Goal: Task Accomplishment & Management: Manage account settings

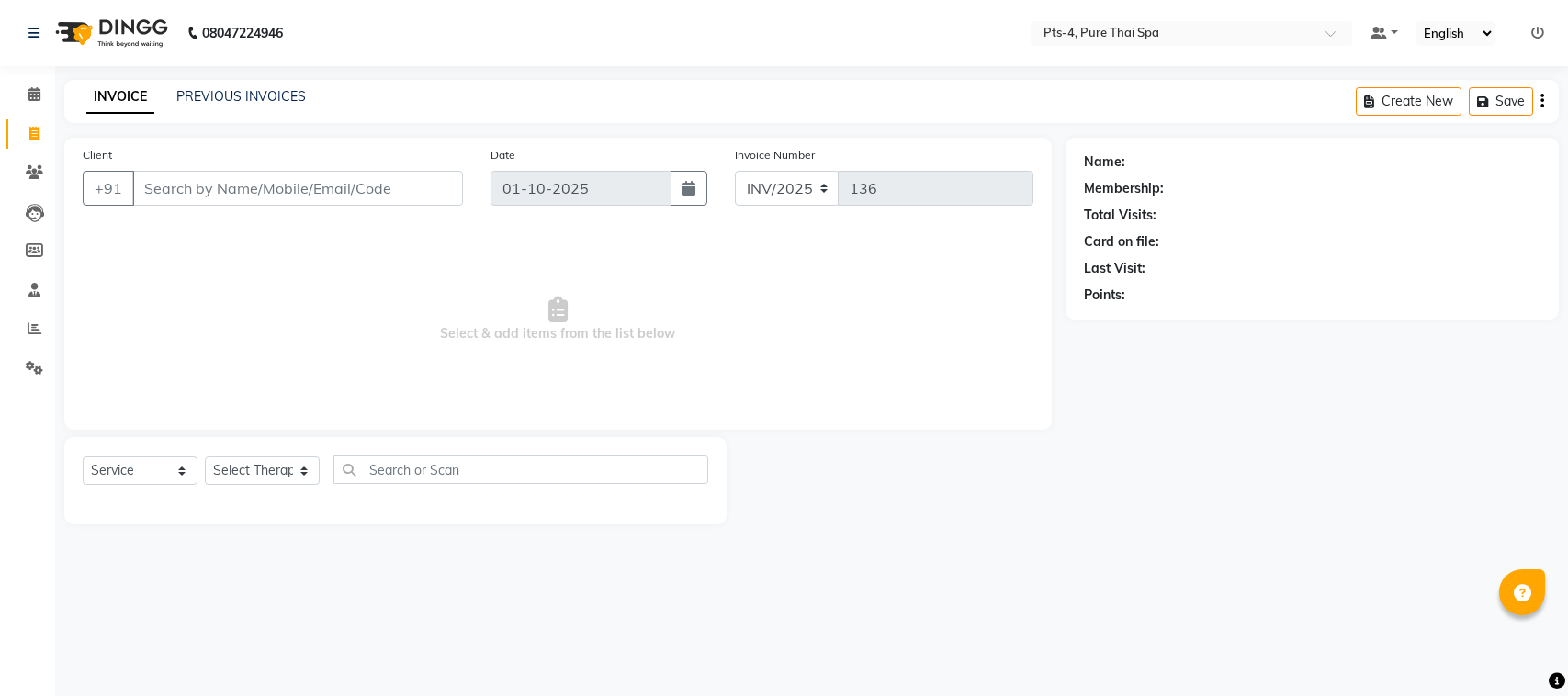
select select "service"
click at [222, 98] on link "PREVIOUS INVOICES" at bounding box center [242, 96] width 130 height 17
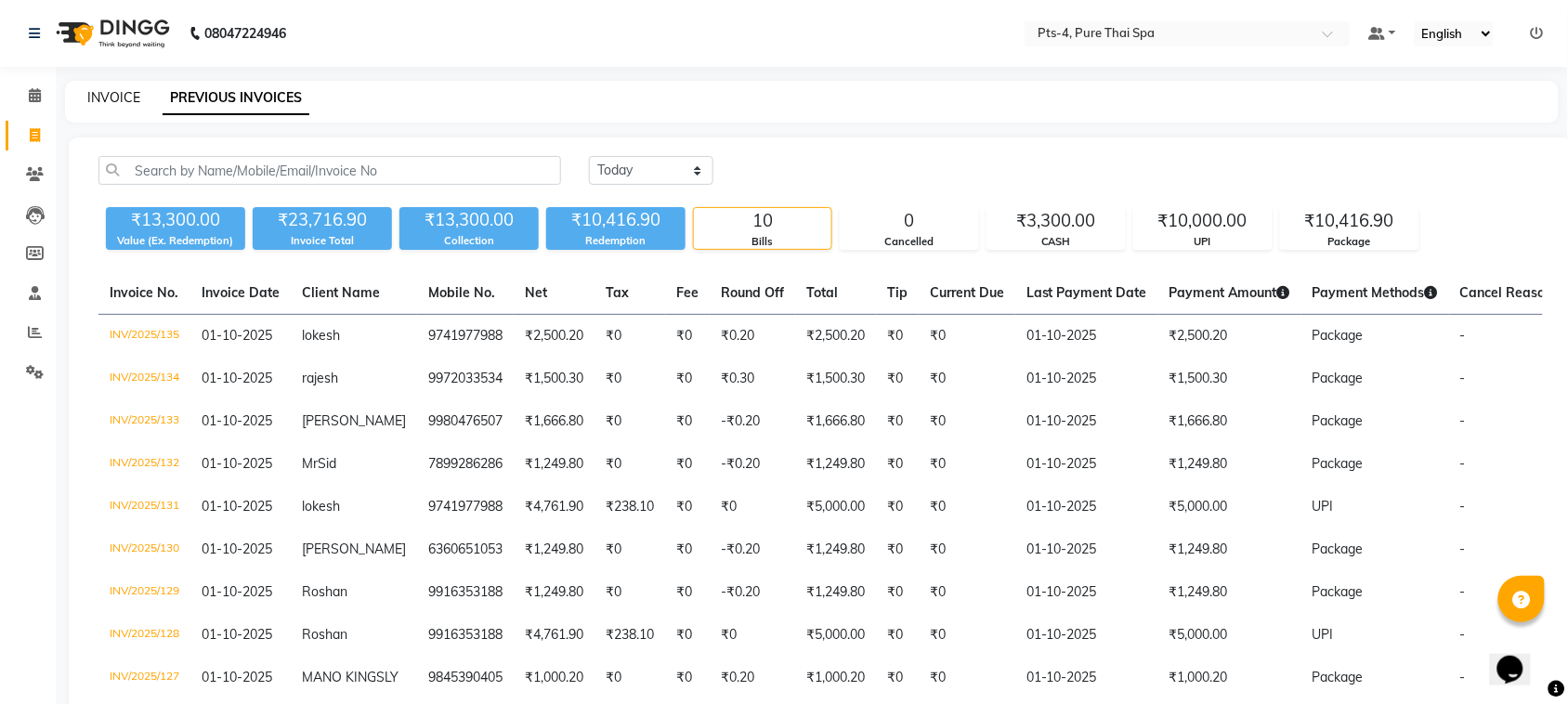
click at [108, 94] on link "INVOICE" at bounding box center [113, 97] width 53 height 17
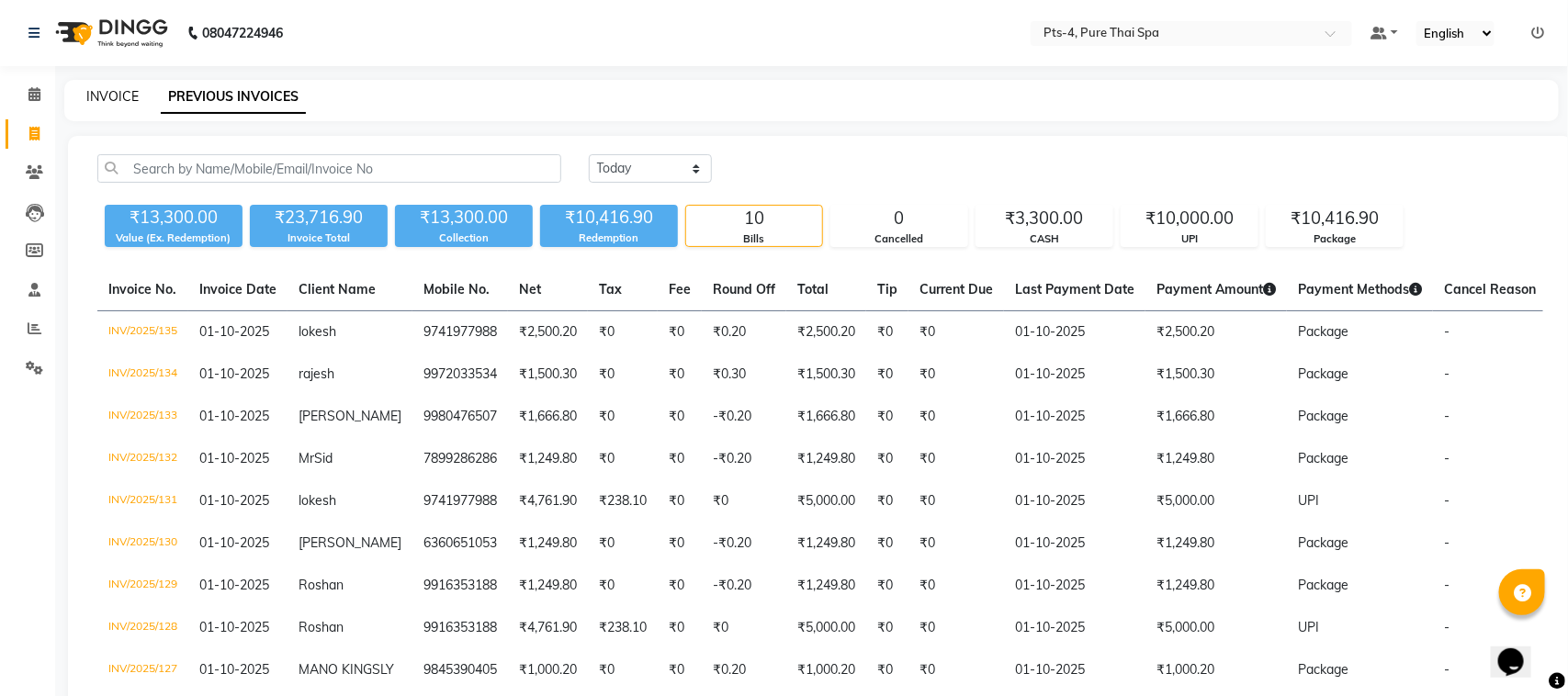
select select "service"
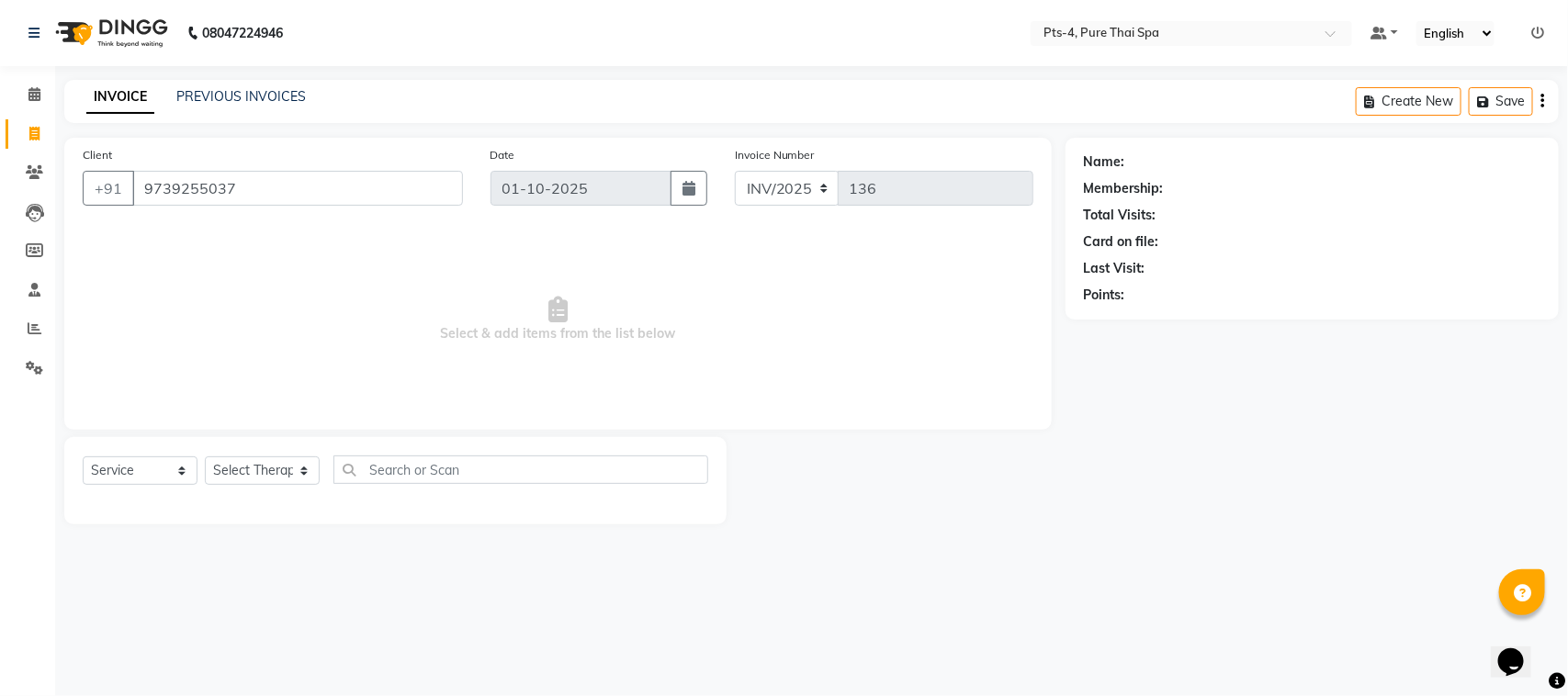
type input "9739255037"
click at [1151, 163] on link "[PERSON_NAME]" at bounding box center [1180, 162] width 103 height 20
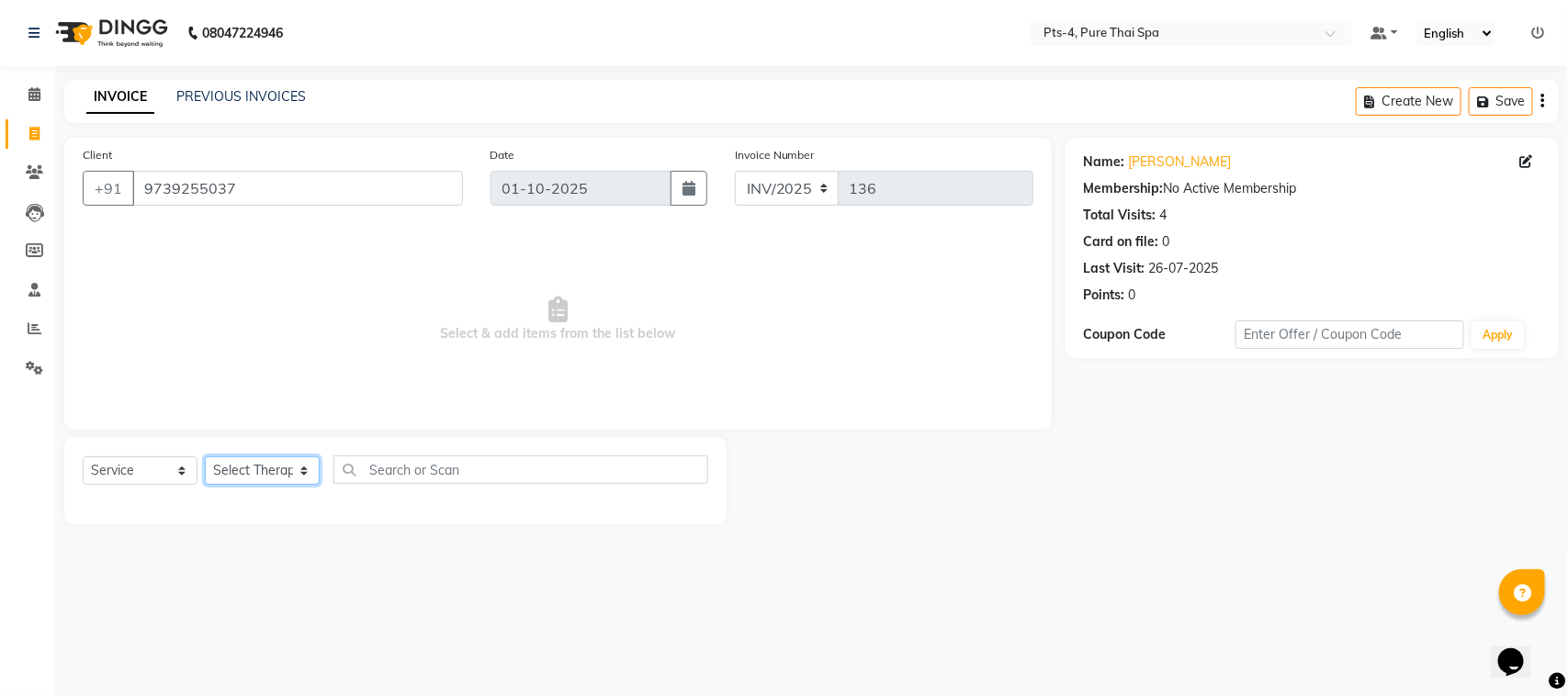
click at [252, 466] on select "Select Therapist [PERSON_NAME] NE [PERSON_NAME] anyone [PERSON_NAME] [PERSON_NA…" at bounding box center [262, 470] width 115 height 28
select select "83035"
click at [205, 456] on select "Select Therapist [PERSON_NAME] NE [PERSON_NAME] anyone [PERSON_NAME] [PERSON_NA…" at bounding box center [262, 470] width 115 height 28
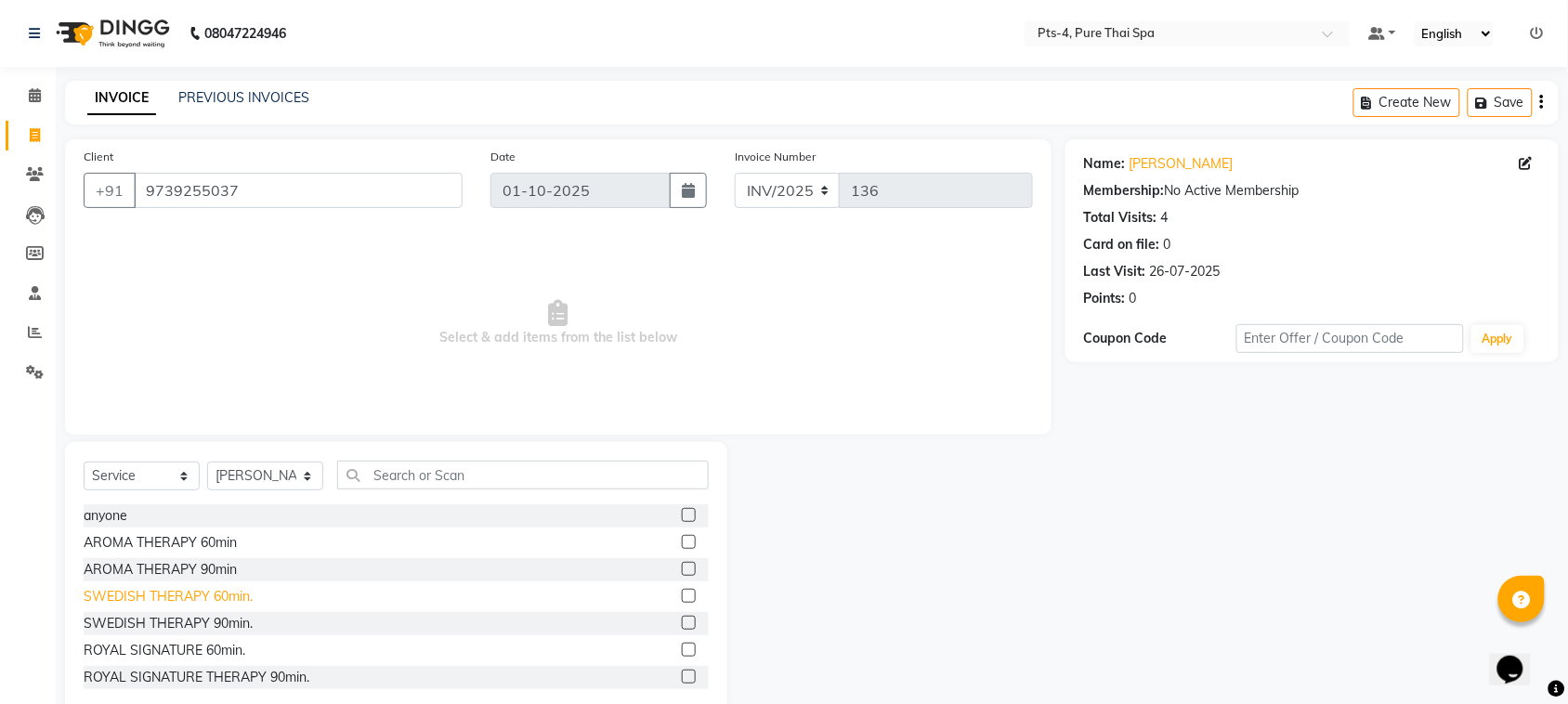
click at [208, 595] on div "SWEDISH THERAPY 60min." at bounding box center [168, 597] width 169 height 20
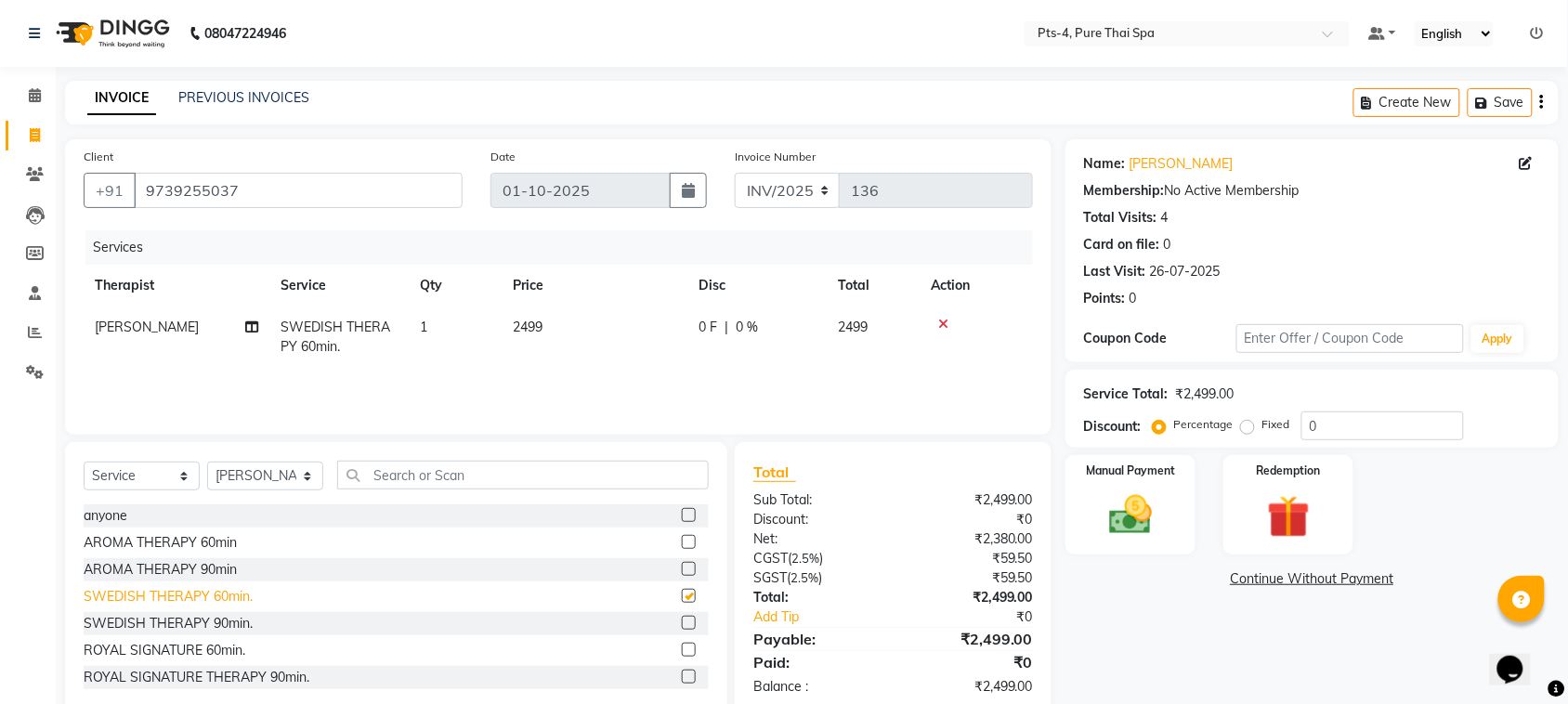
checkbox input "false"
click at [1263, 427] on label "Fixed" at bounding box center [1277, 424] width 28 height 17
click at [1245, 427] on input "Fixed" at bounding box center [1251, 424] width 13 height 13
radio input "true"
click at [1348, 426] on input "0" at bounding box center [1383, 425] width 163 height 29
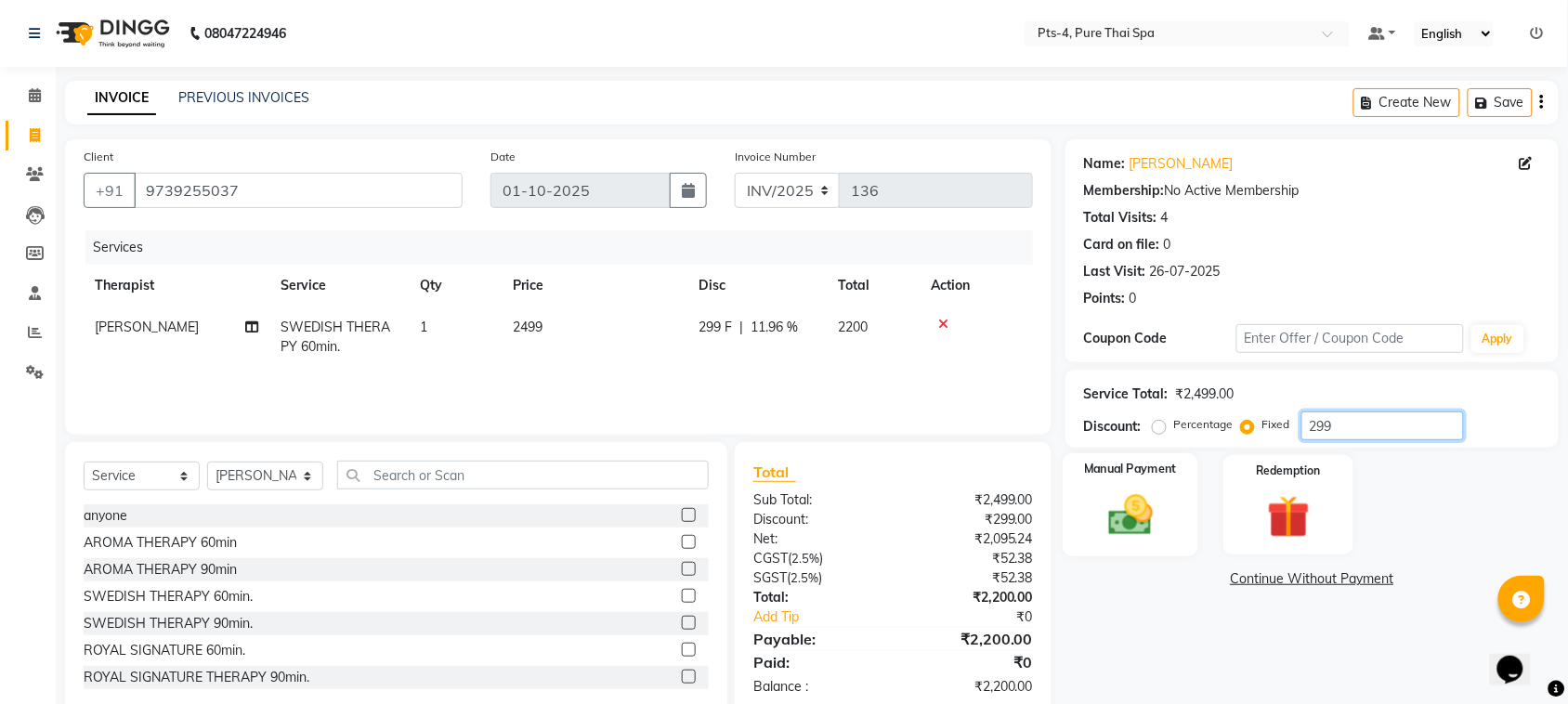
type input "299"
click at [1160, 529] on img at bounding box center [1130, 514] width 72 height 51
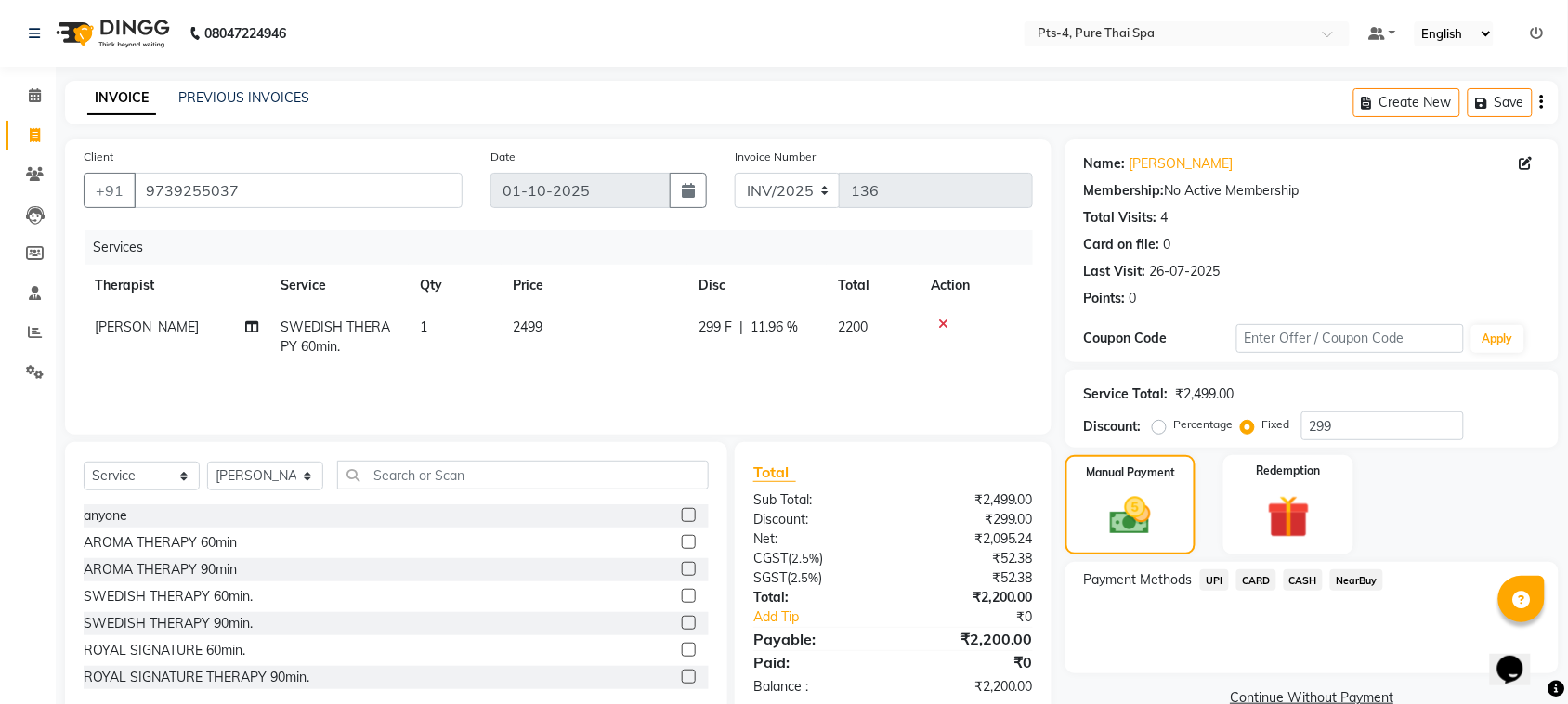
click at [1220, 585] on span "UPI" at bounding box center [1214, 581] width 29 height 22
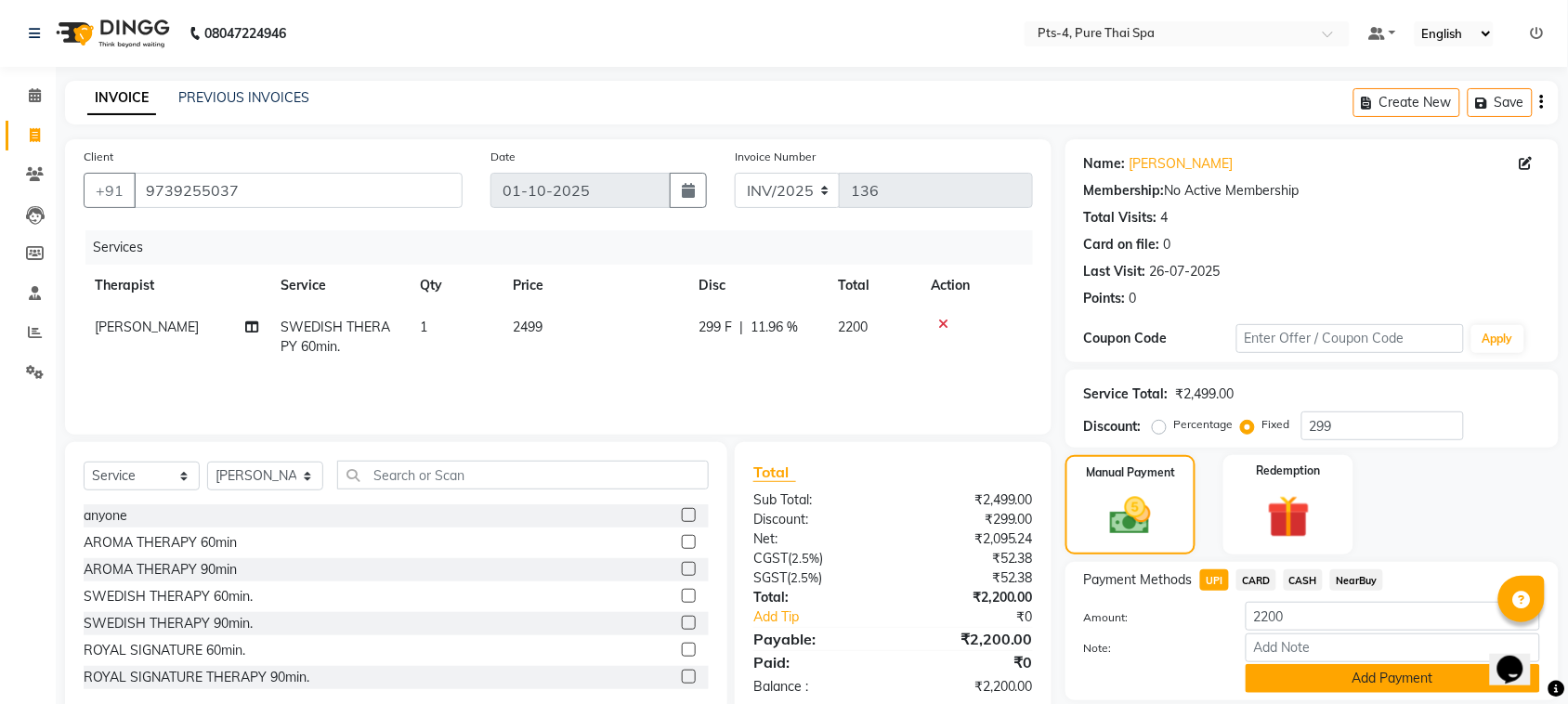
click at [1288, 690] on button "Add Payment" at bounding box center [1393, 678] width 295 height 29
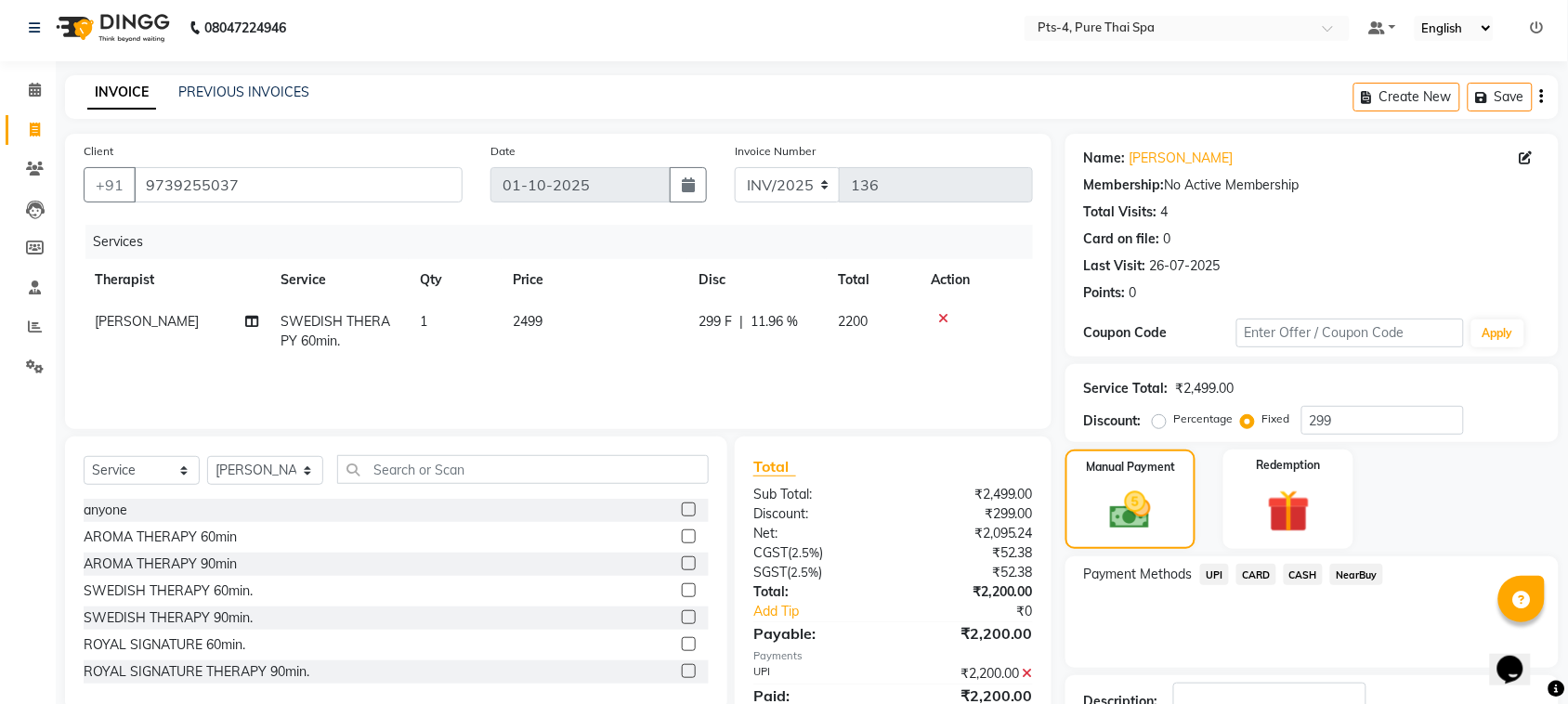
scroll to position [140, 0]
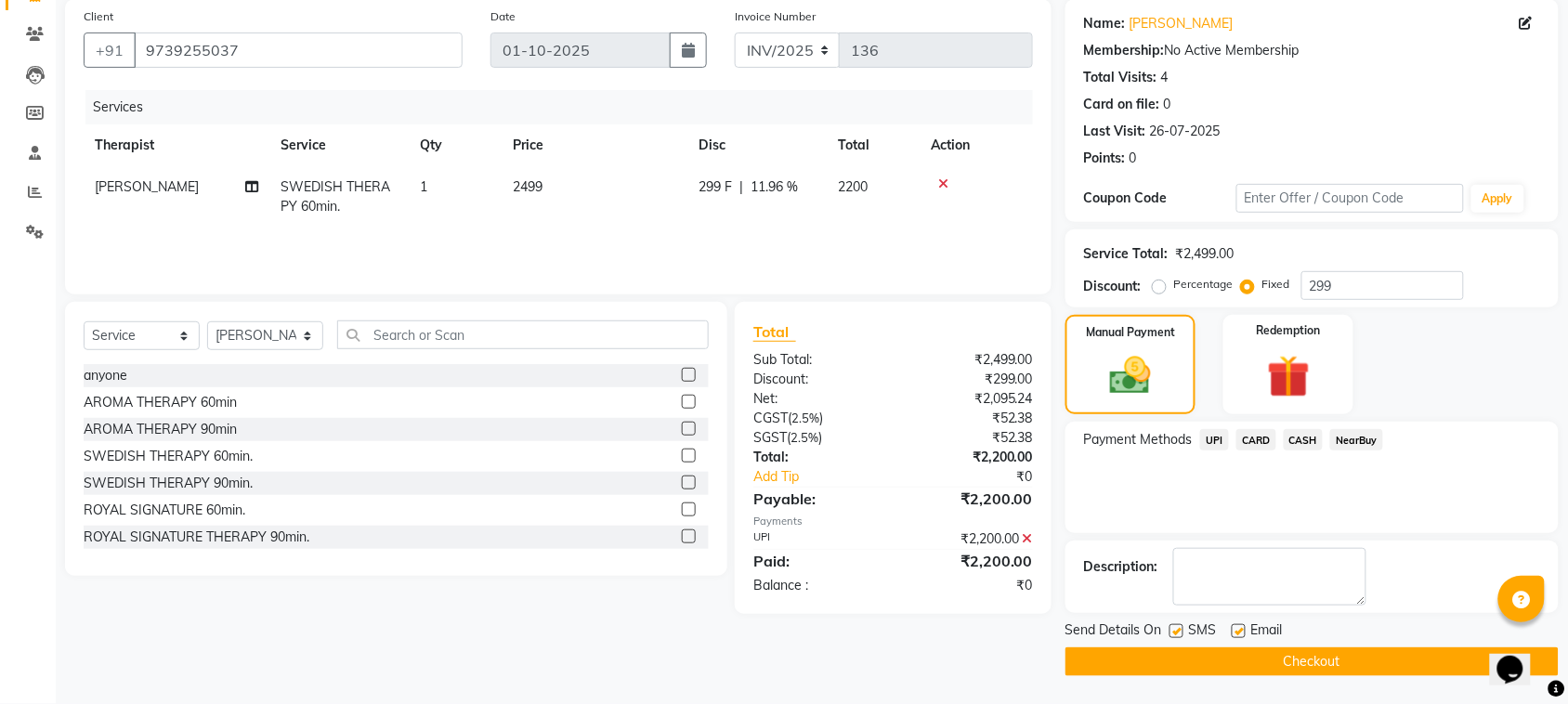
drag, startPoint x: 1180, startPoint y: 634, endPoint x: 1234, endPoint y: 633, distance: 54.0
click at [1190, 633] on div "SMS" at bounding box center [1201, 632] width 63 height 23
click at [1237, 630] on label at bounding box center [1239, 632] width 14 height 14
click at [1237, 630] on input "checkbox" at bounding box center [1238, 633] width 12 height 12
checkbox input "false"
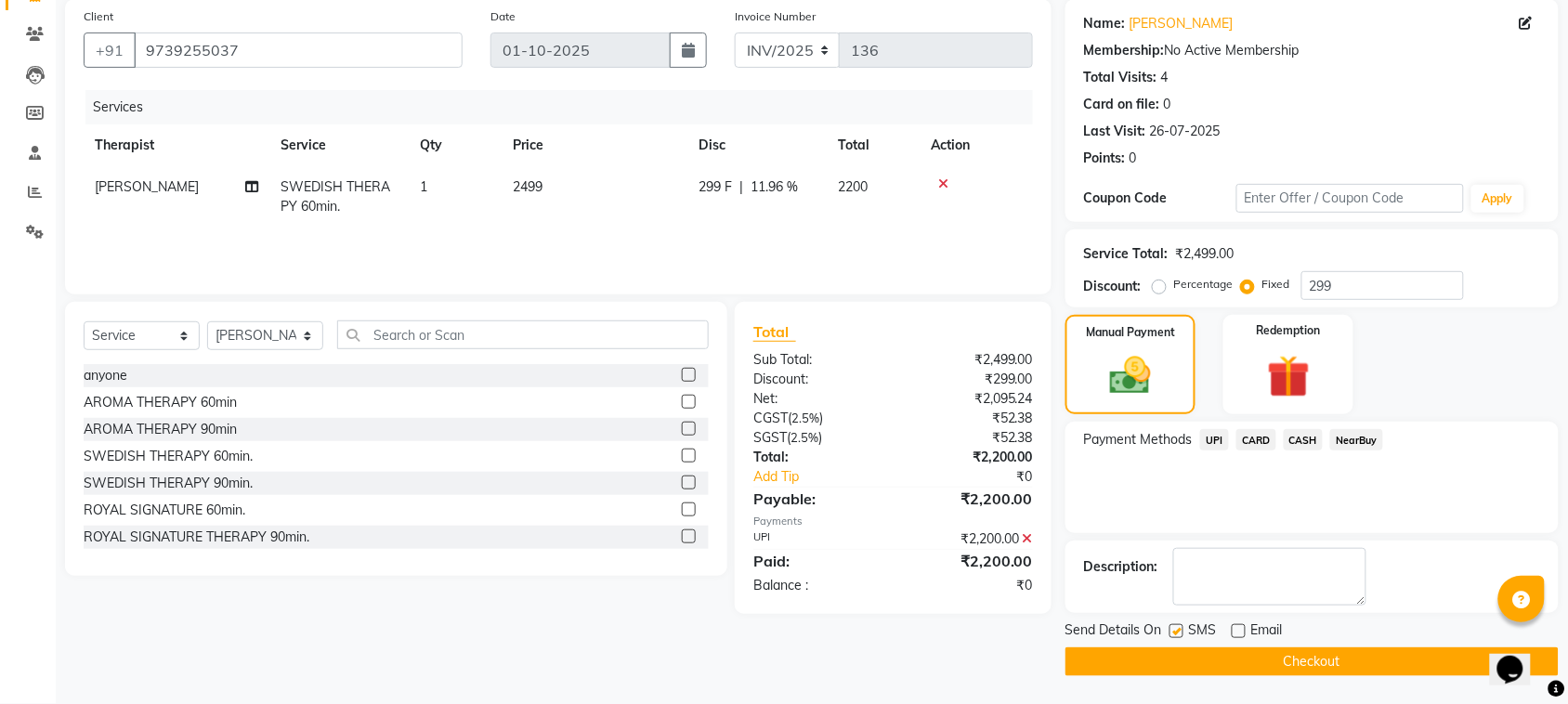
click at [1177, 636] on label at bounding box center [1177, 632] width 14 height 14
click at [1177, 636] on input "checkbox" at bounding box center [1176, 633] width 12 height 12
checkbox input "false"
drag, startPoint x: 1209, startPoint y: 664, endPoint x: 1195, endPoint y: 670, distance: 15.2
click at [1205, 667] on button "Checkout" at bounding box center [1312, 661] width 494 height 29
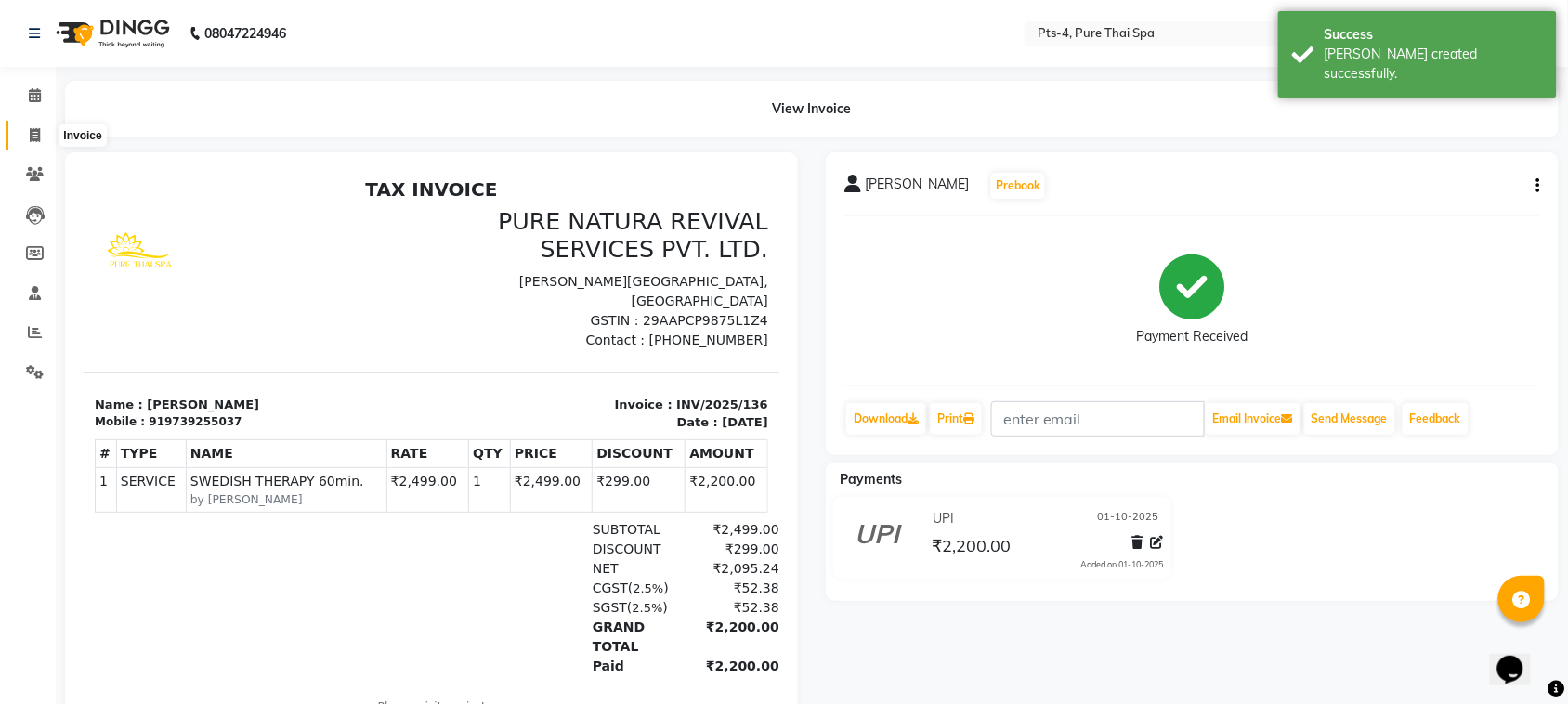
click at [31, 136] on icon at bounding box center [35, 135] width 10 height 14
select select "service"
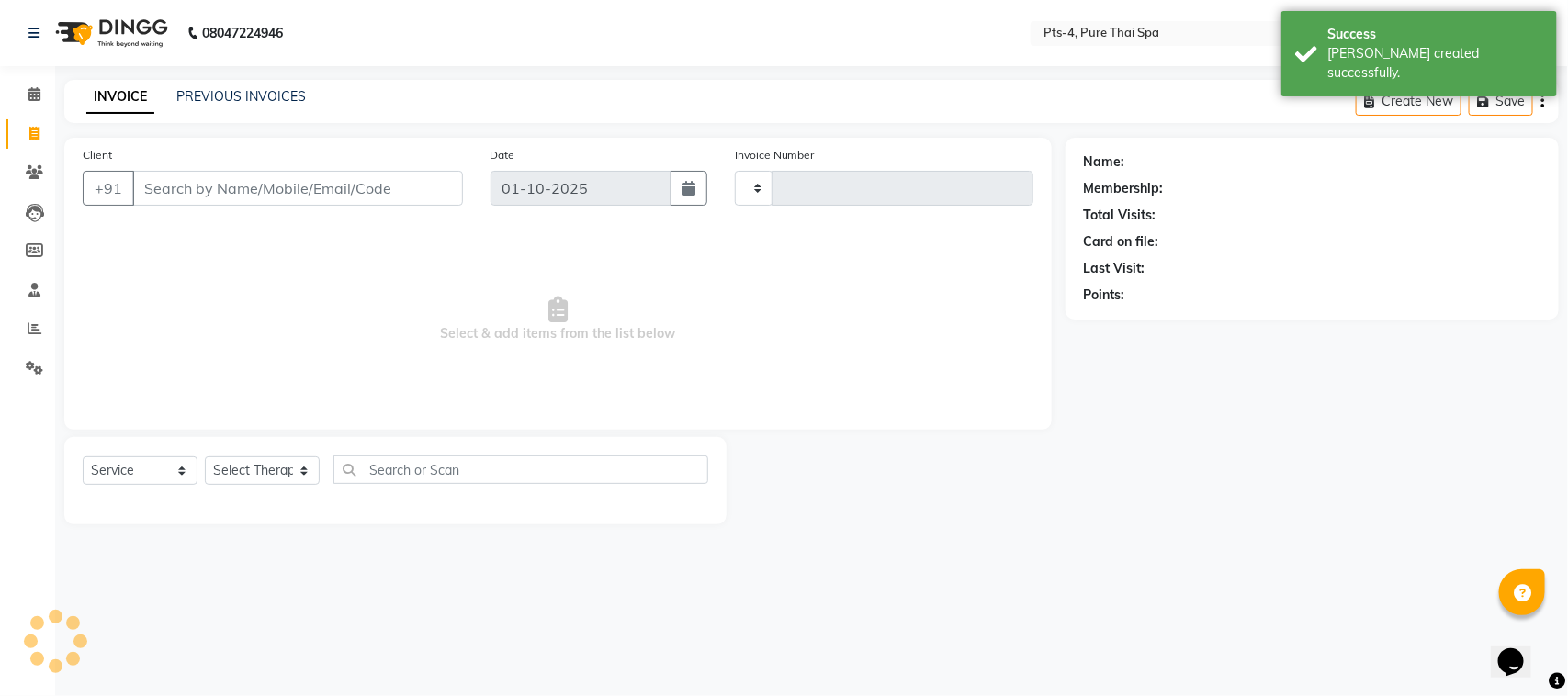
type input "137"
select select "9046"
click at [277, 98] on link "PREVIOUS INVOICES" at bounding box center [242, 96] width 130 height 17
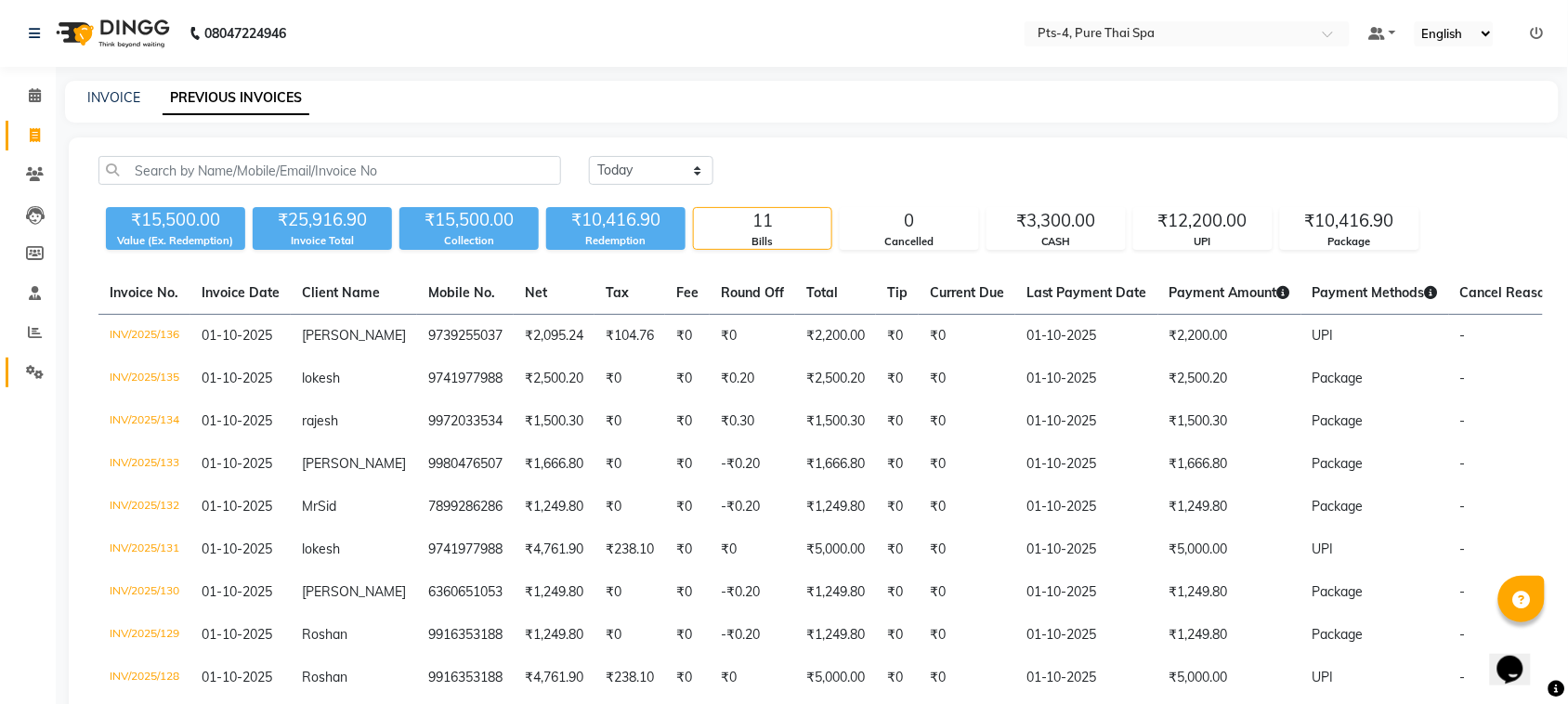
click at [39, 359] on link "Settings" at bounding box center [28, 372] width 45 height 31
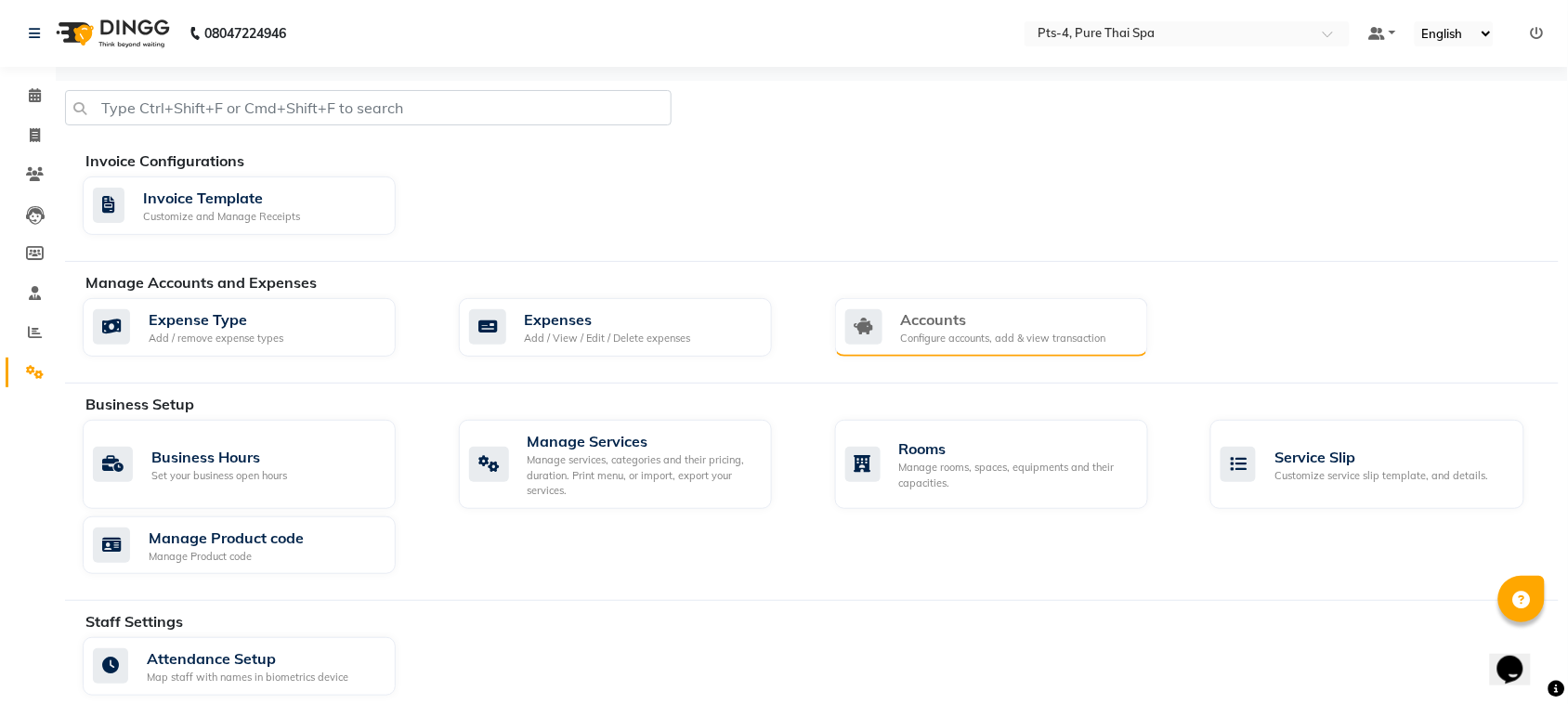
click at [921, 324] on div "Accounts" at bounding box center [1004, 320] width 206 height 22
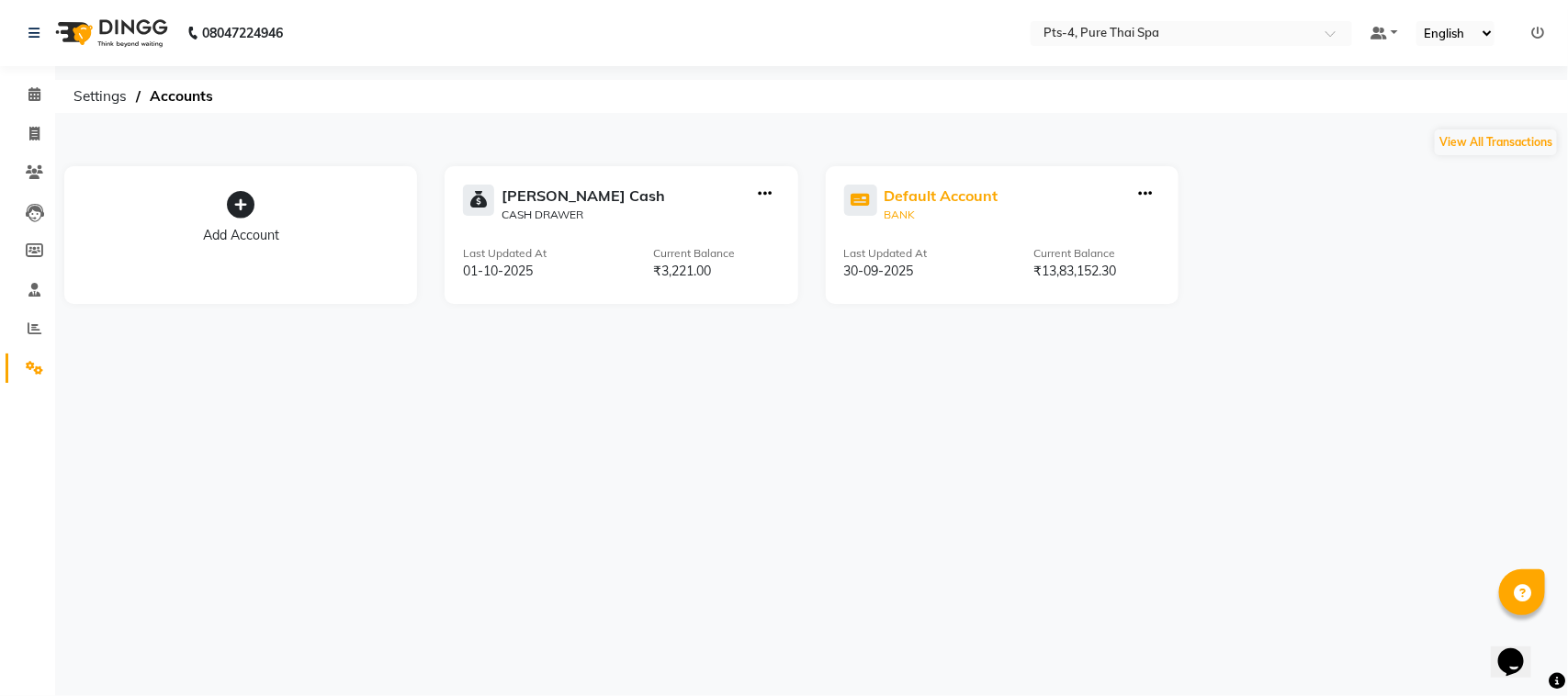
click at [925, 195] on div "Default Account" at bounding box center [942, 195] width 114 height 22
select select "5481"
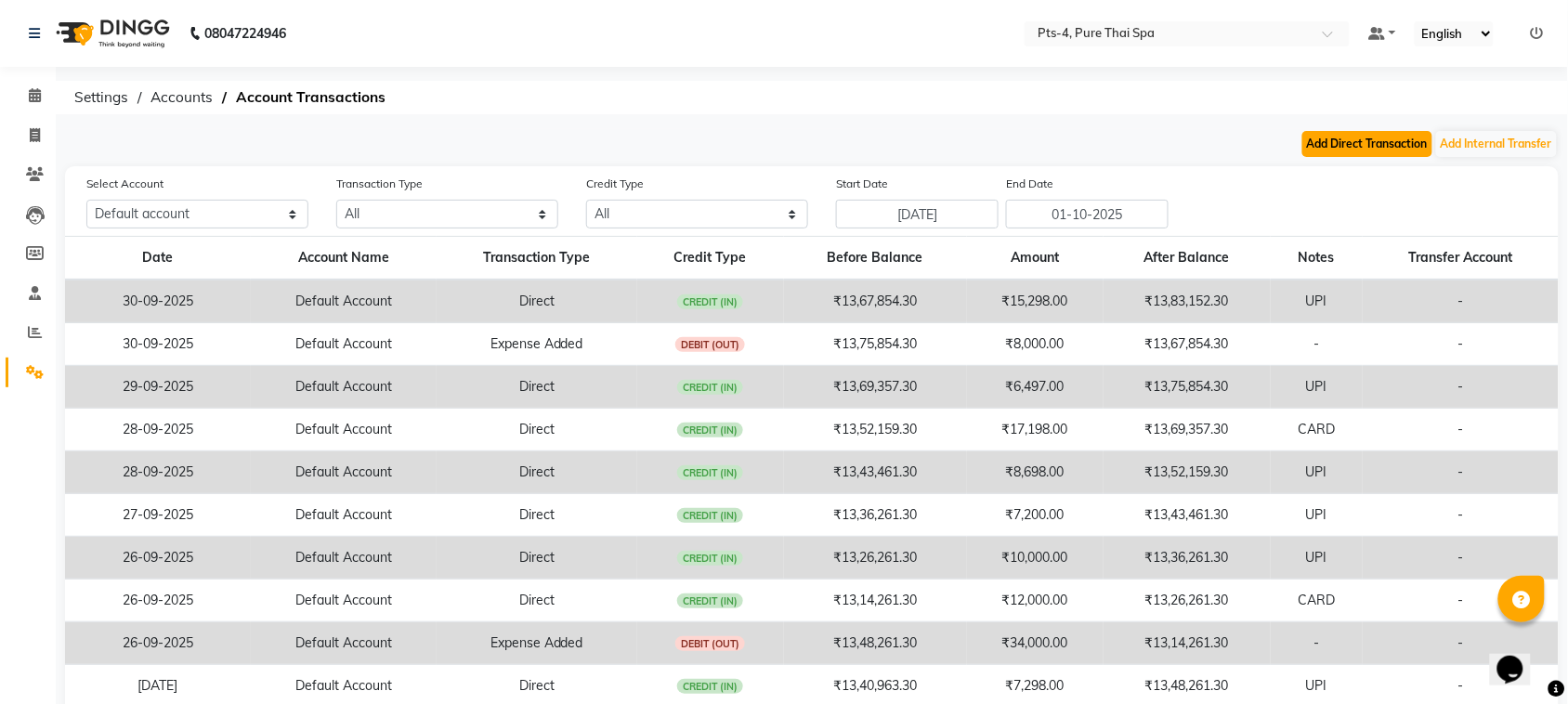
click at [1346, 141] on button "Add Direct Transaction" at bounding box center [1367, 144] width 130 height 26
select select "direct"
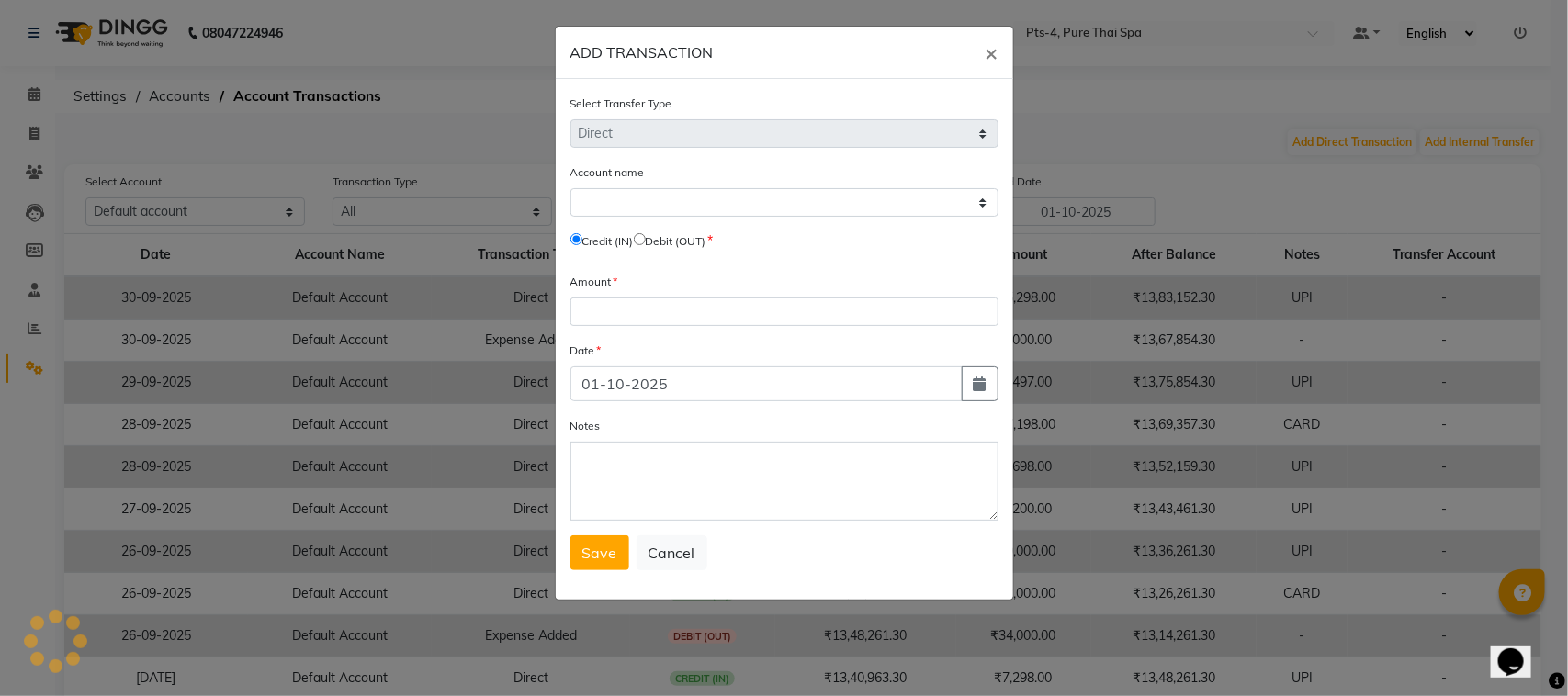
select select "5481"
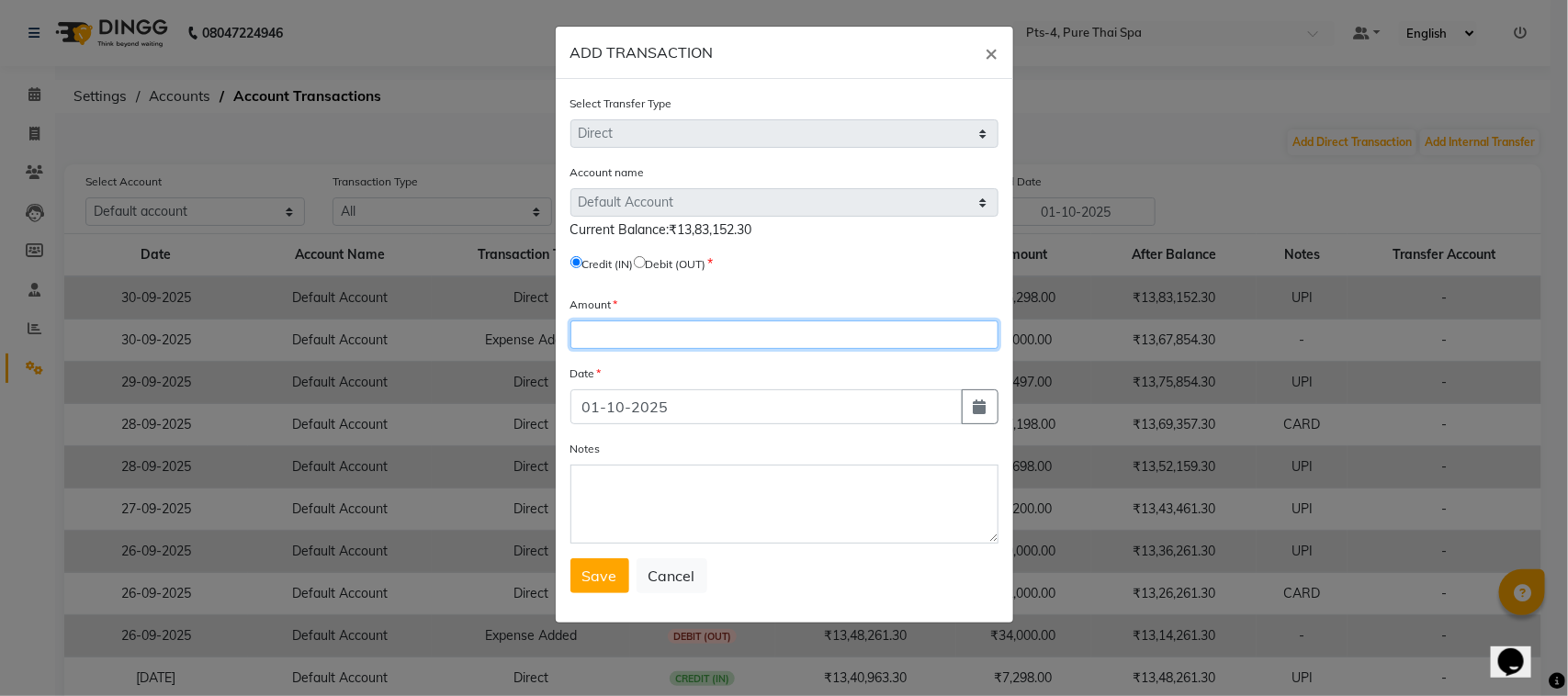
click at [621, 338] on input "number" at bounding box center [784, 335] width 428 height 28
type input "12200"
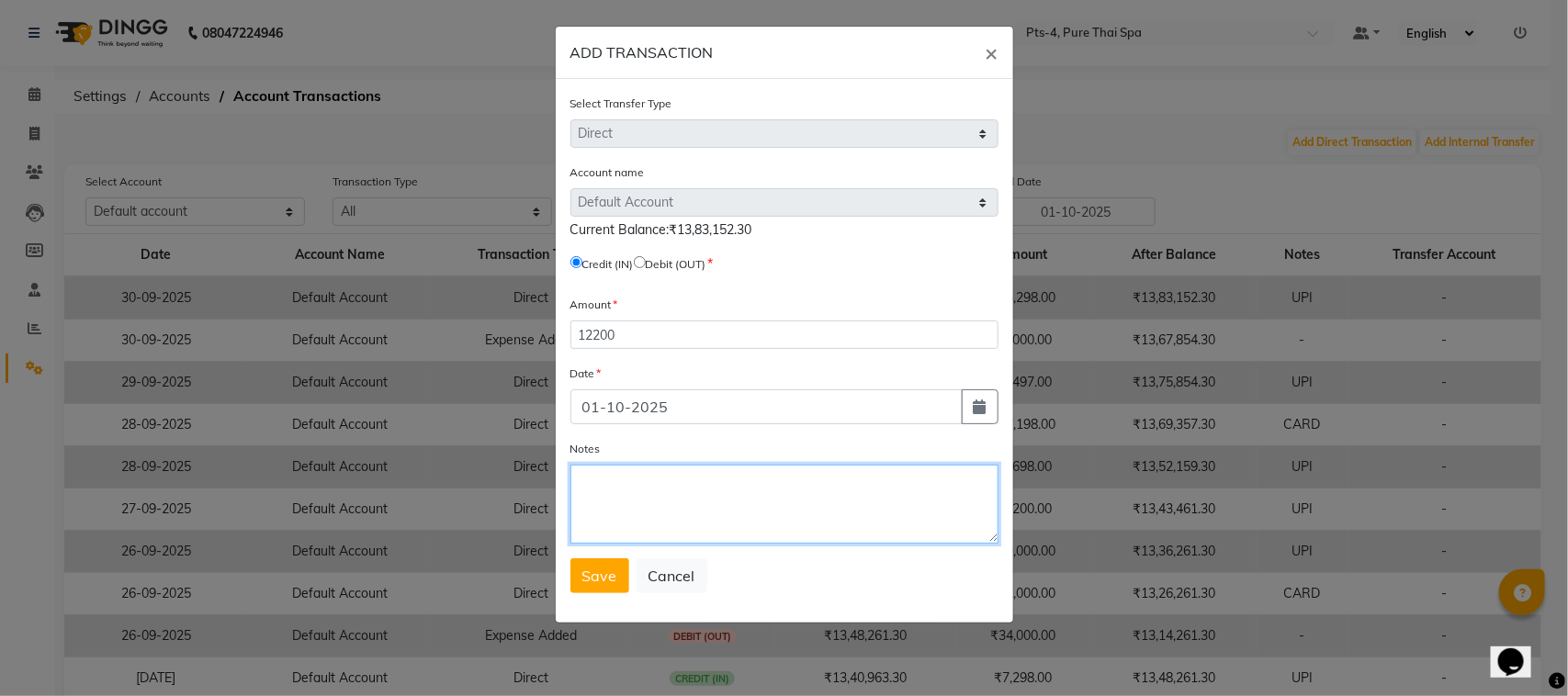
click at [627, 492] on textarea "Notes" at bounding box center [784, 504] width 428 height 79
type textarea "UPI"
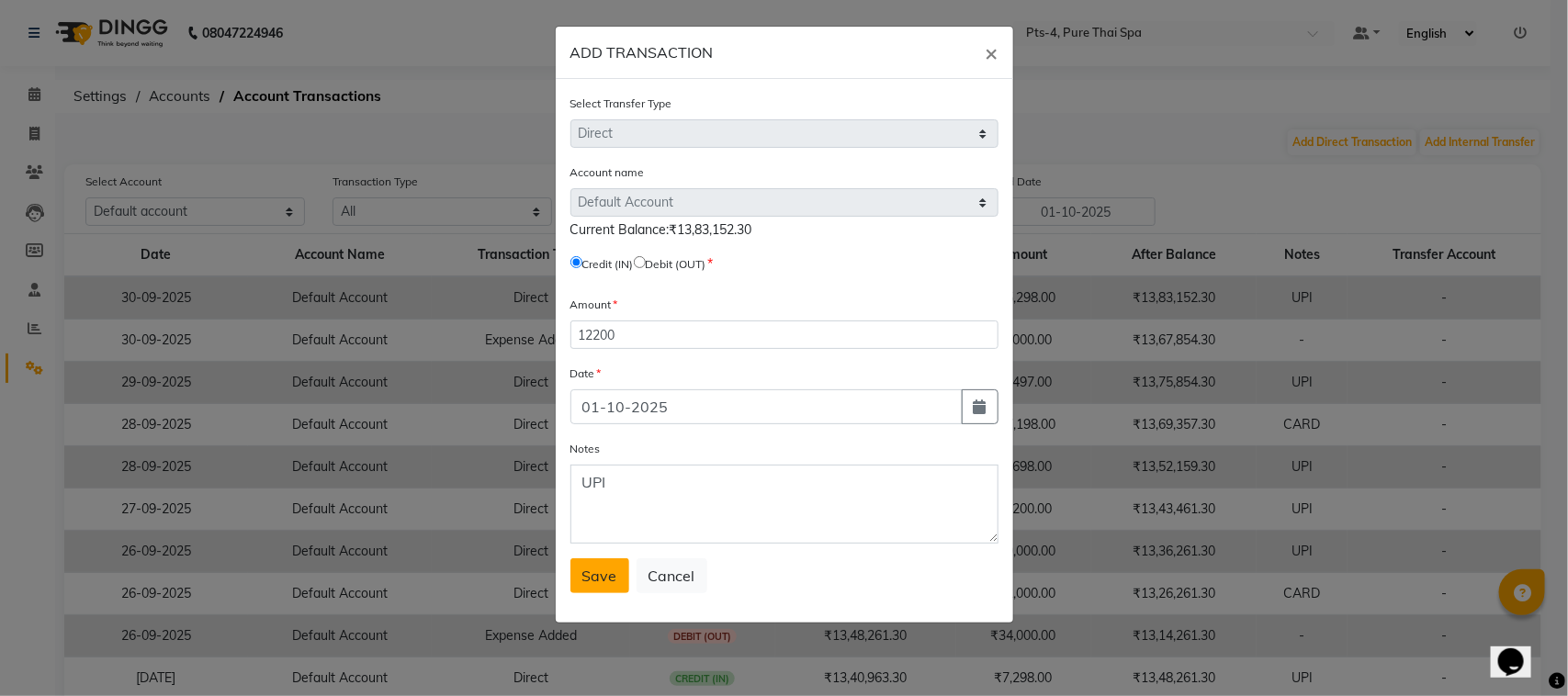
click at [607, 569] on span "Save" at bounding box center [600, 575] width 35 height 19
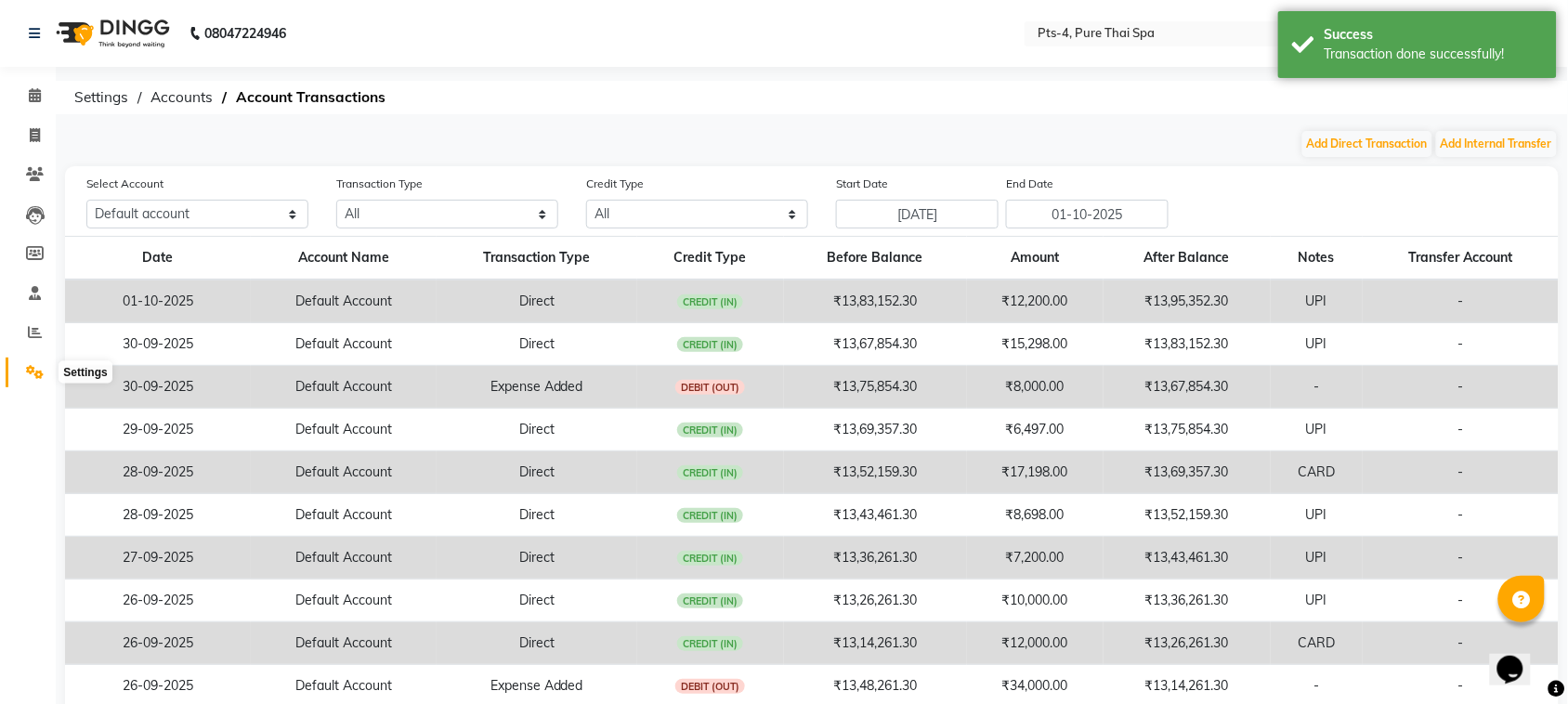
click at [34, 374] on icon at bounding box center [35, 372] width 18 height 14
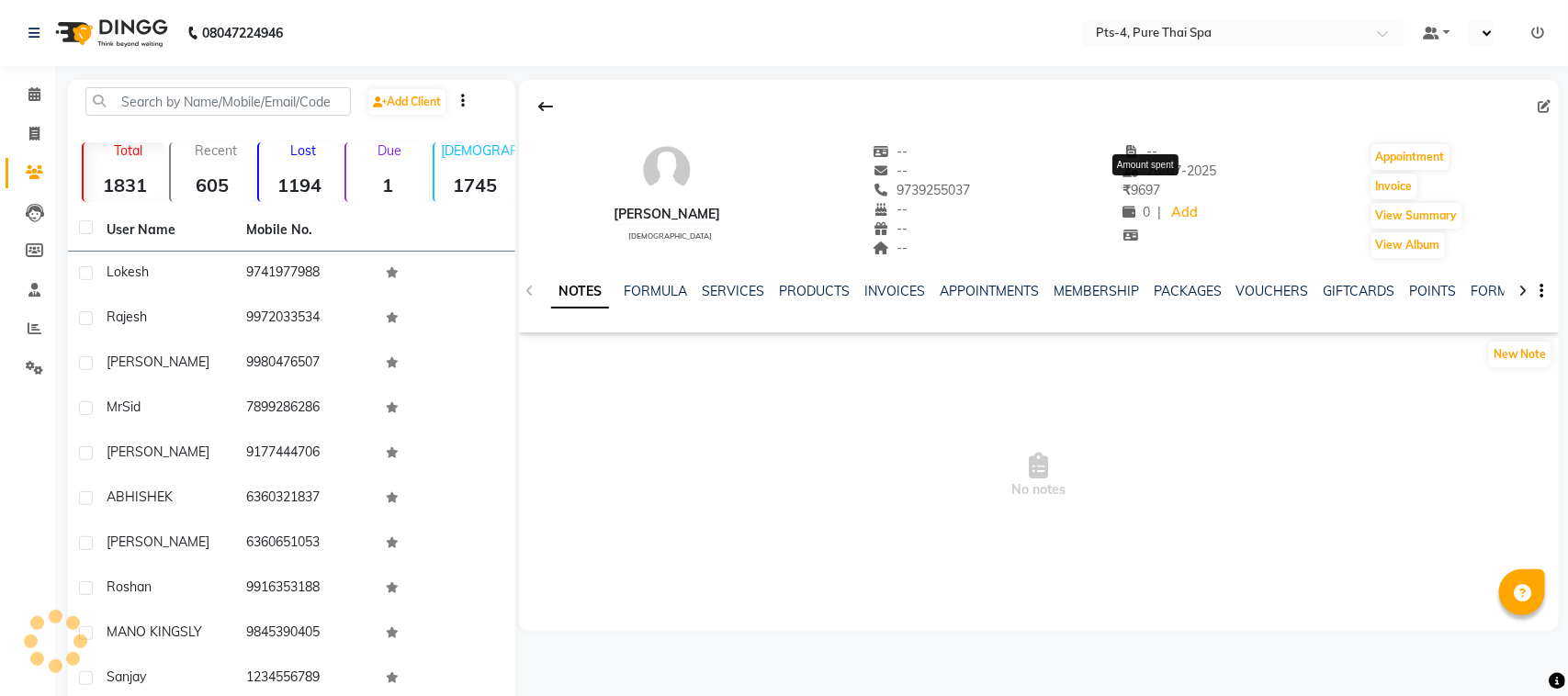
select select "en"
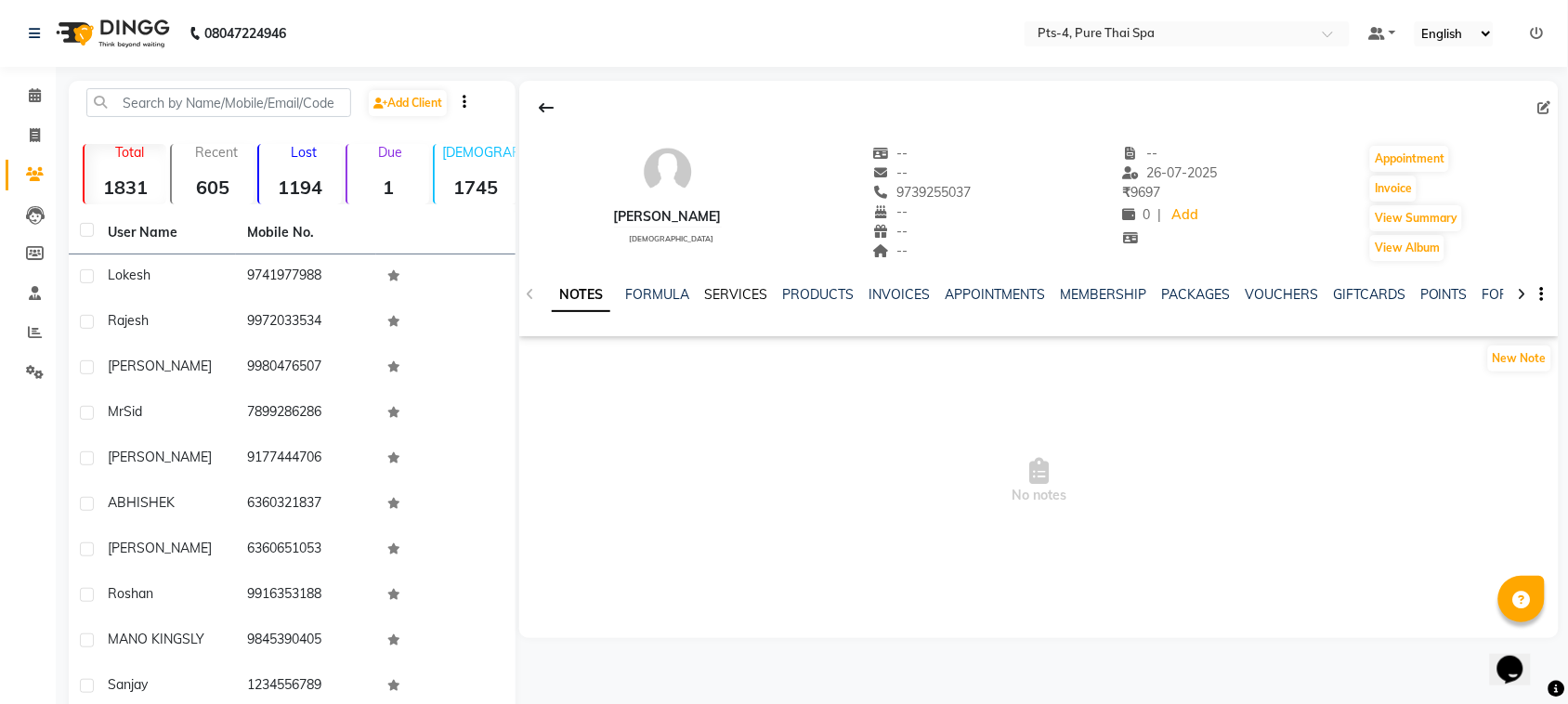
click at [734, 291] on link "SERVICES" at bounding box center [736, 294] width 64 height 17
